Goal: Task Accomplishment & Management: Use online tool/utility

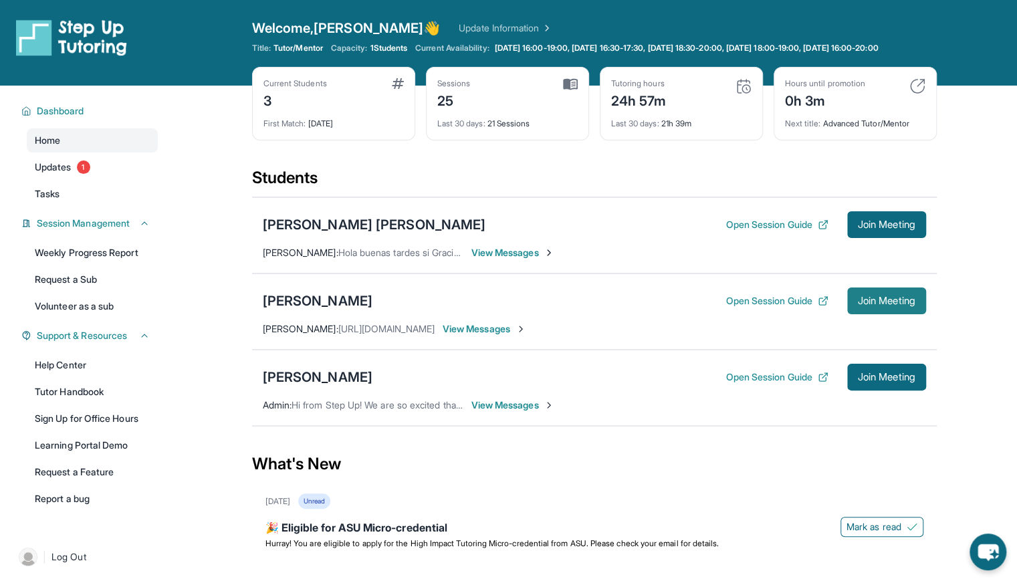
click at [864, 299] on button "Join Meeting" at bounding box center [886, 301] width 79 height 27
